Goal: Task Accomplishment & Management: Use online tool/utility

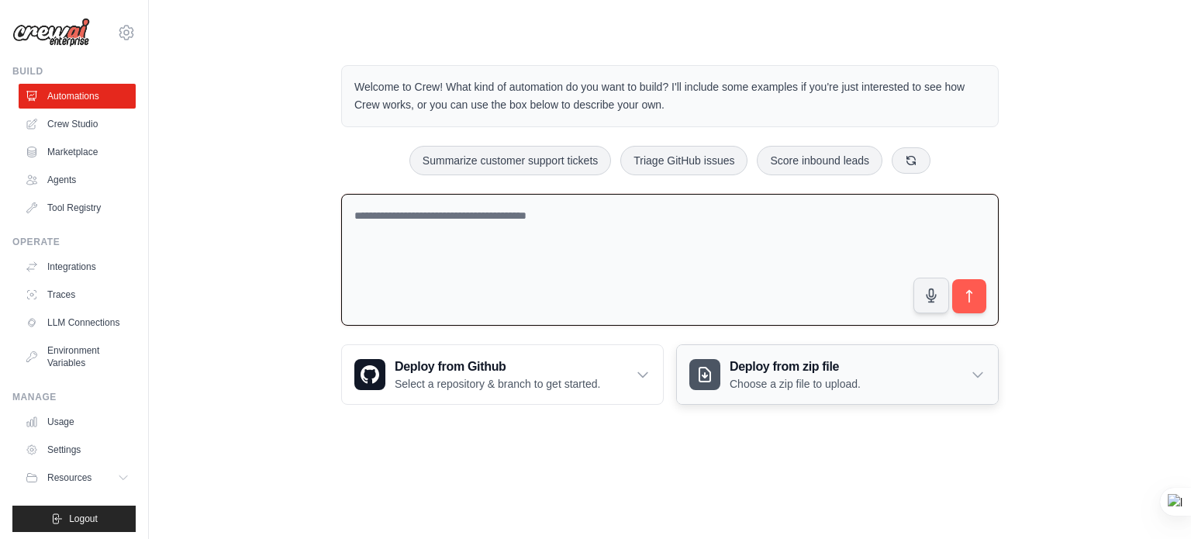
click at [787, 373] on h3 "Deploy from zip file" at bounding box center [795, 366] width 131 height 19
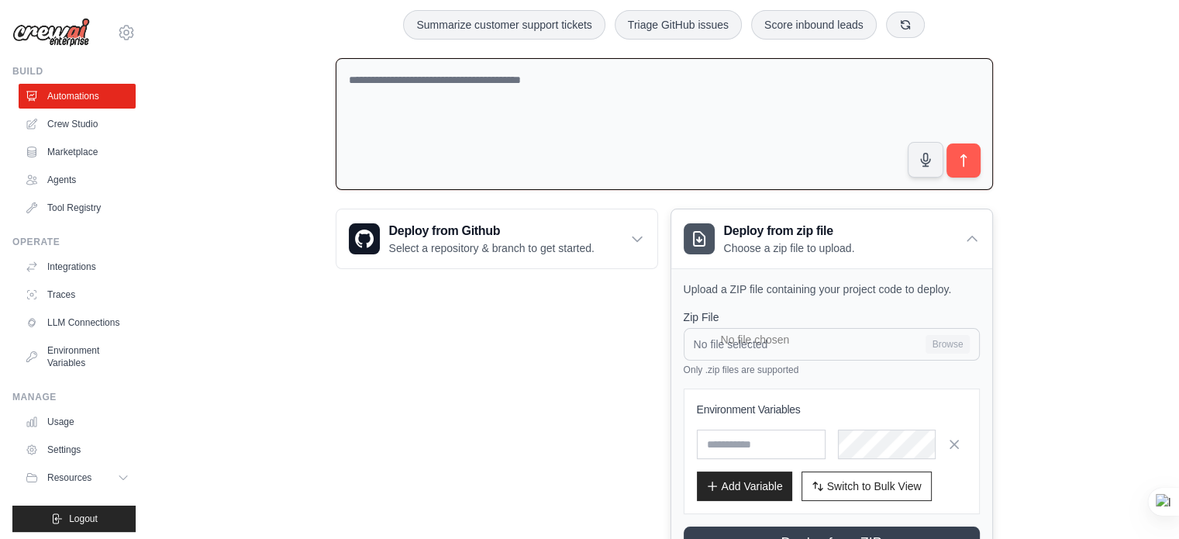
scroll to position [136, 0]
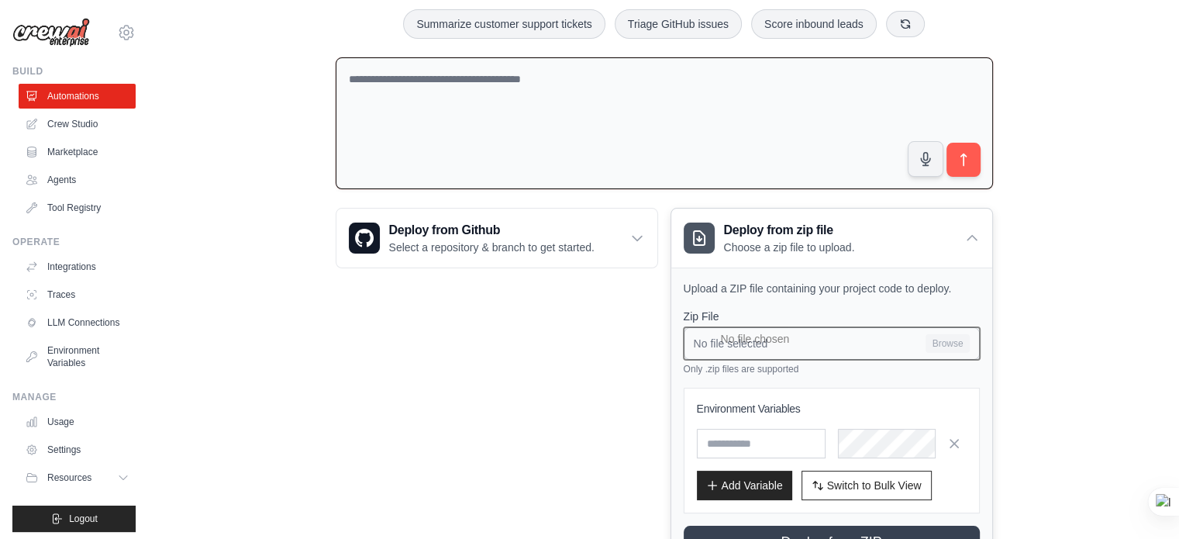
click at [726, 350] on input "No file selected Browse" at bounding box center [832, 343] width 296 height 33
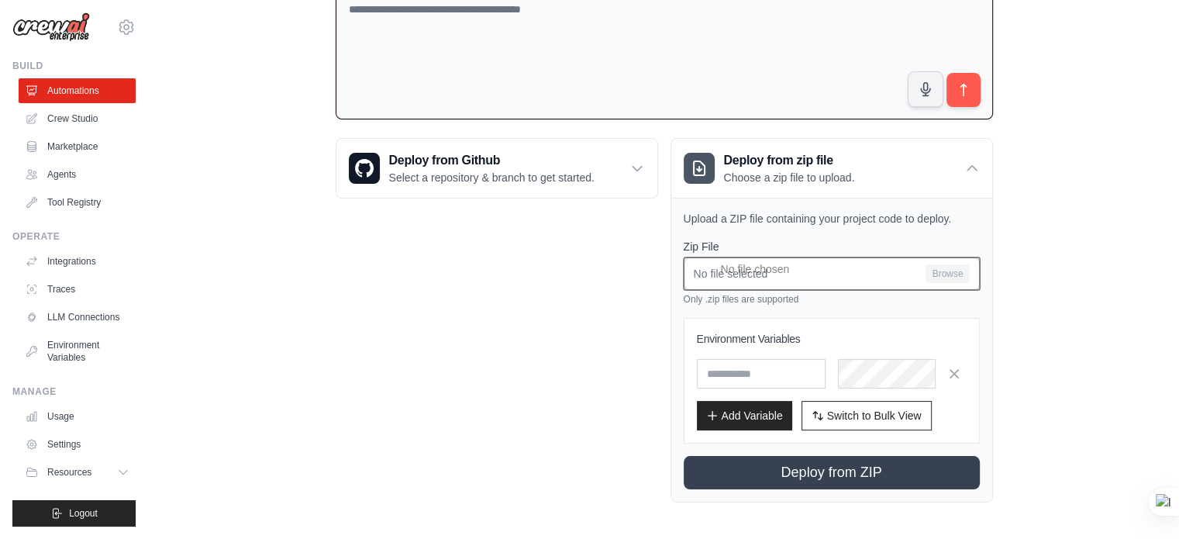
scroll to position [0, 0]
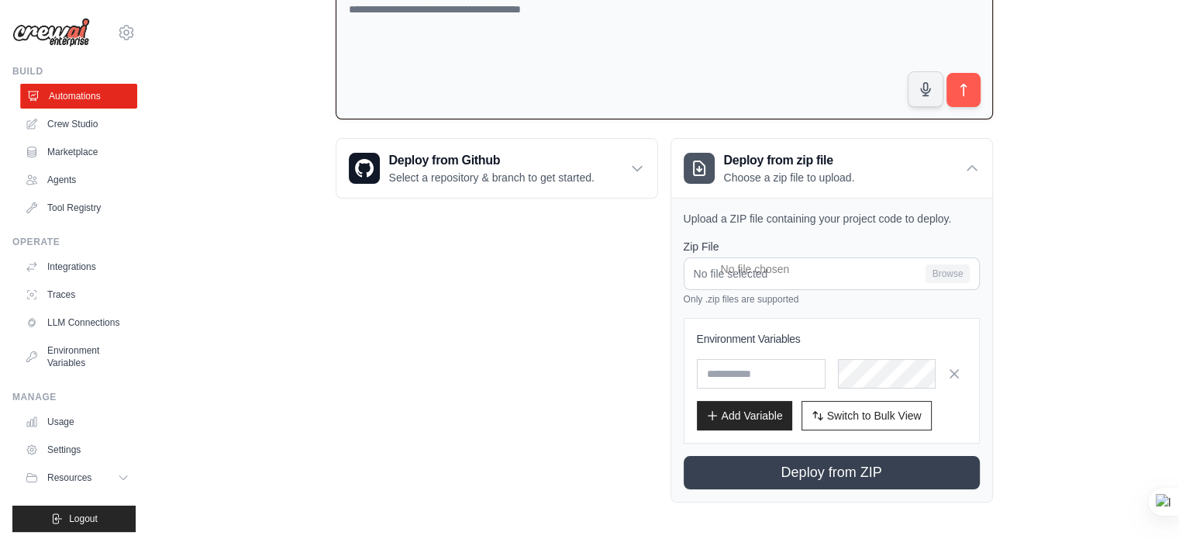
click at [59, 104] on link "Automations" at bounding box center [78, 96] width 117 height 25
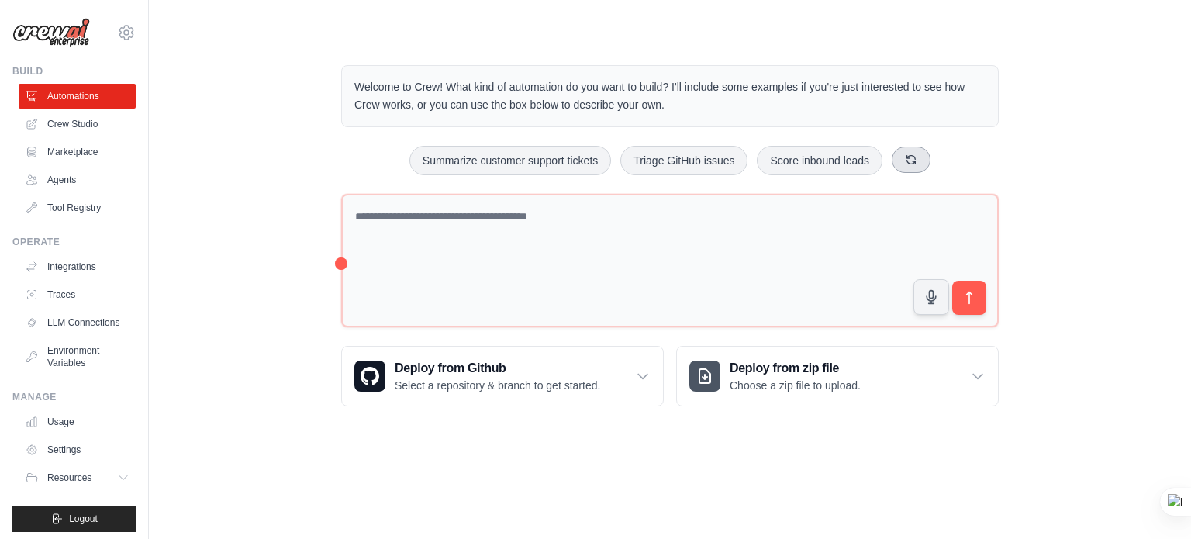
click at [910, 168] on button at bounding box center [911, 160] width 39 height 26
click at [59, 123] on link "Crew Studio" at bounding box center [78, 124] width 117 height 25
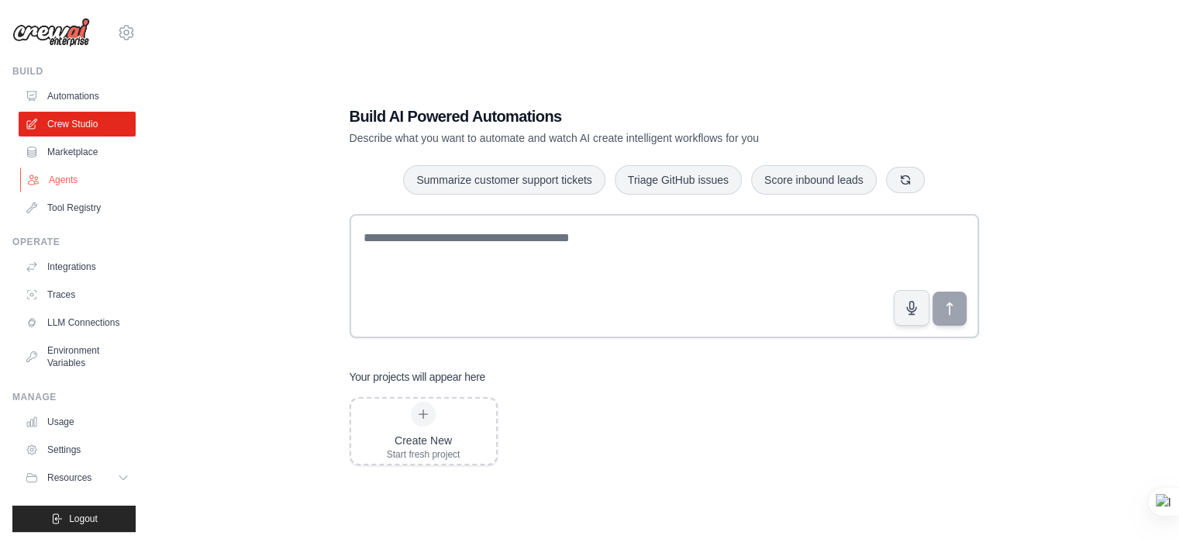
click at [63, 185] on link "Agents" at bounding box center [78, 179] width 117 height 25
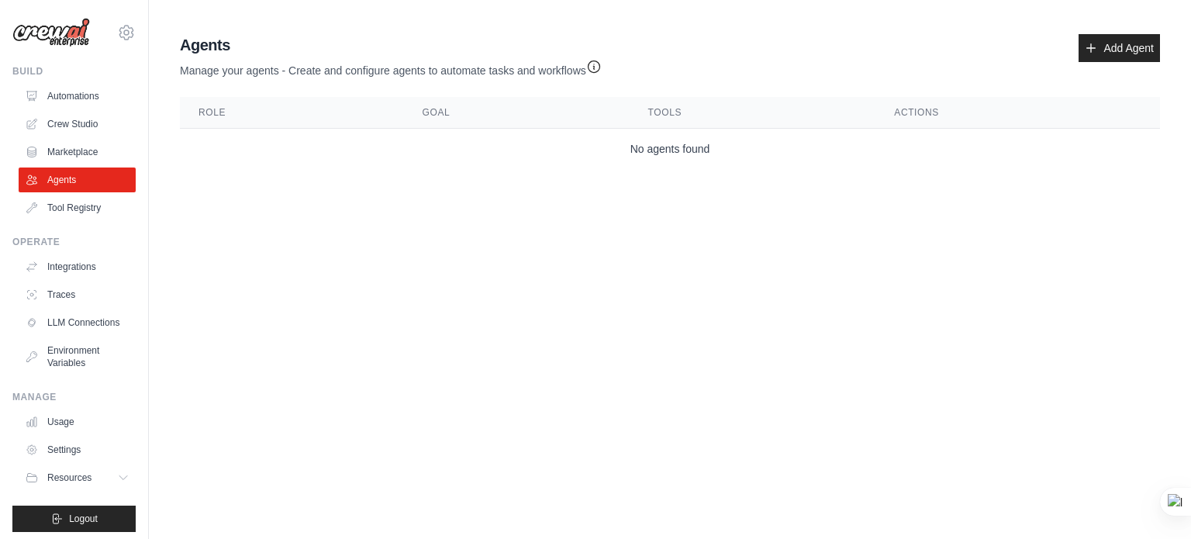
click at [214, 112] on th "Role" at bounding box center [292, 113] width 224 height 32
click at [68, 264] on link "Integrations" at bounding box center [78, 266] width 117 height 25
